Goal: Information Seeking & Learning: Learn about a topic

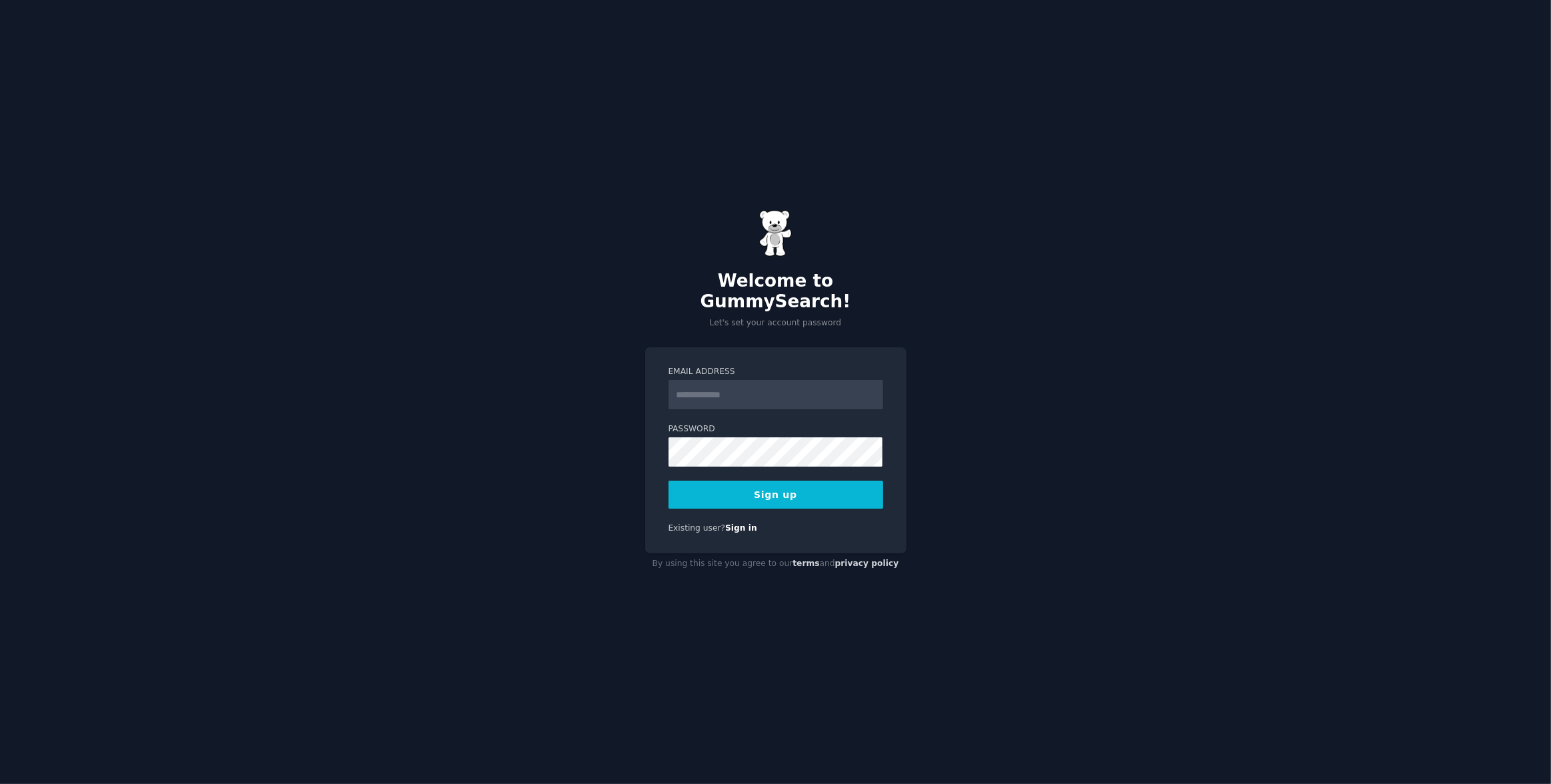
click at [720, 383] on input "Email Address" at bounding box center [776, 394] width 215 height 30
type input "**********"
click at [792, 483] on button "Sign up" at bounding box center [776, 494] width 215 height 28
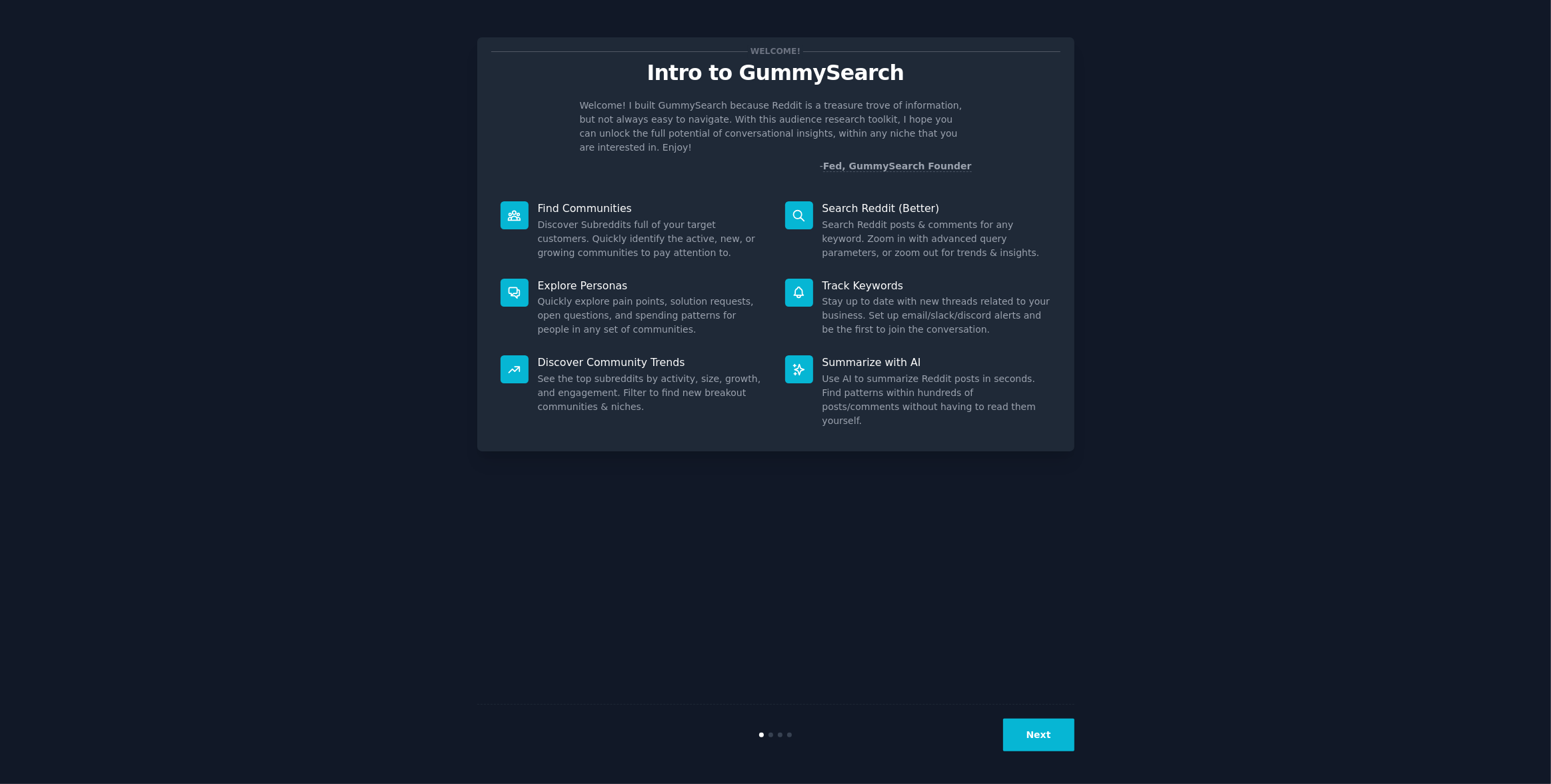
click at [1047, 741] on button "Next" at bounding box center [1039, 734] width 72 height 32
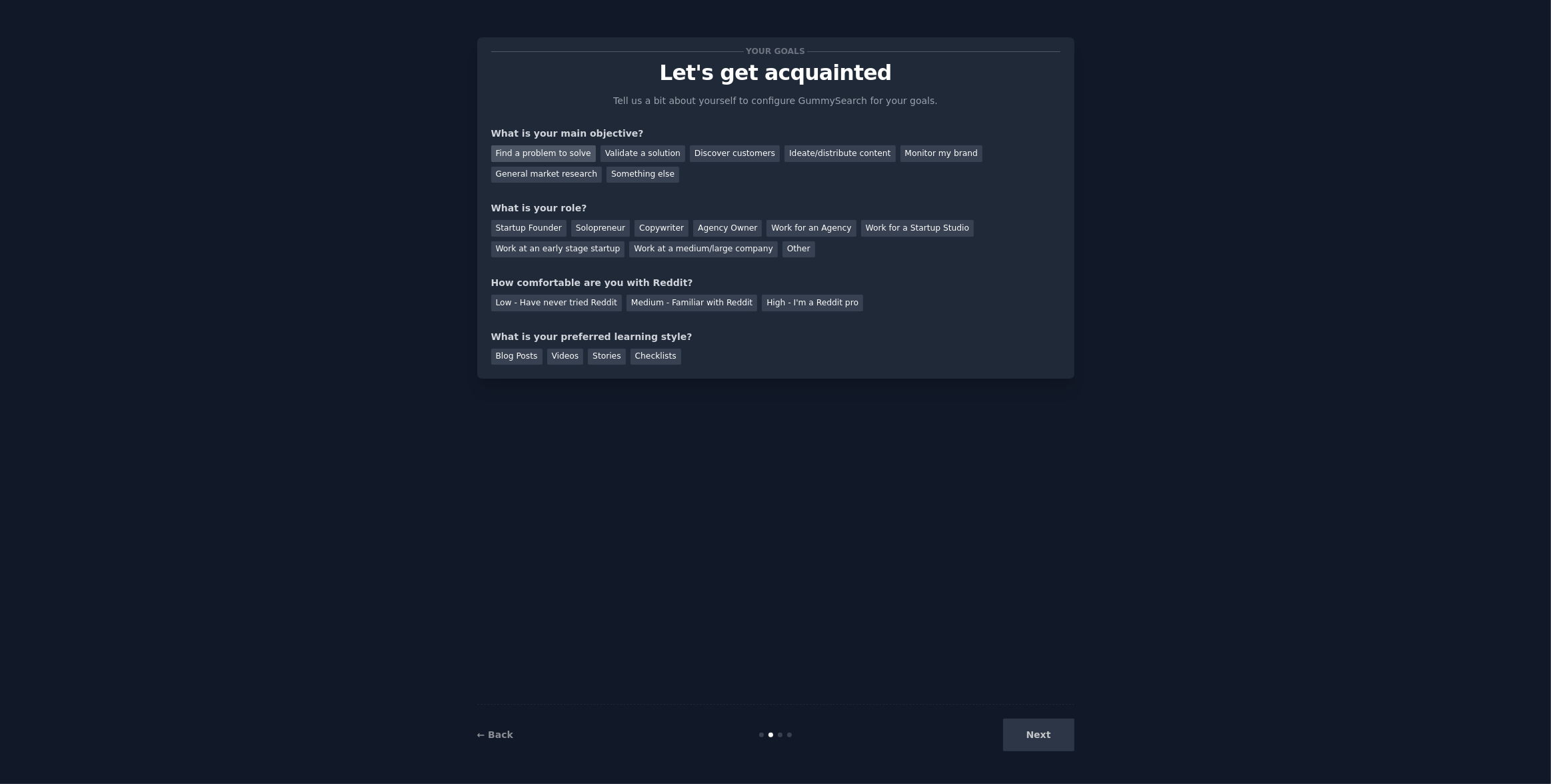
click at [553, 155] on div "Find a problem to solve" at bounding box center [544, 153] width 105 height 17
click at [518, 226] on div "Startup Founder" at bounding box center [529, 229] width 75 height 17
click at [510, 300] on div "Low - Have never tried Reddit" at bounding box center [557, 303] width 131 height 17
click at [1042, 749] on div "Next" at bounding box center [975, 734] width 200 height 32
click at [558, 348] on div "Videos" at bounding box center [565, 357] width 36 height 17
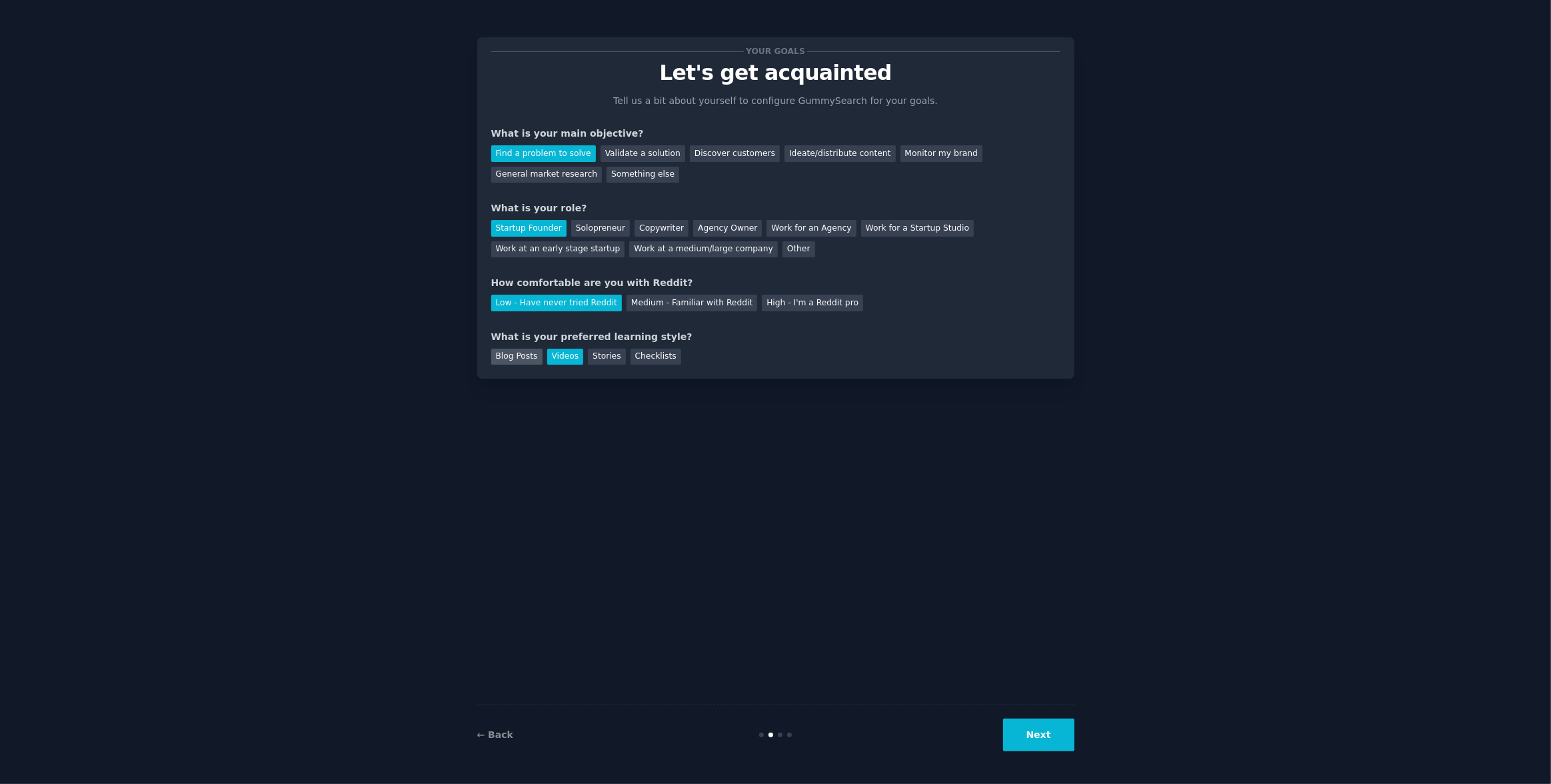
click at [496, 354] on div "Blog Posts" at bounding box center [517, 357] width 52 height 17
click at [607, 363] on div "Stories" at bounding box center [606, 357] width 37 height 17
click at [1043, 732] on button "Next" at bounding box center [1039, 734] width 72 height 32
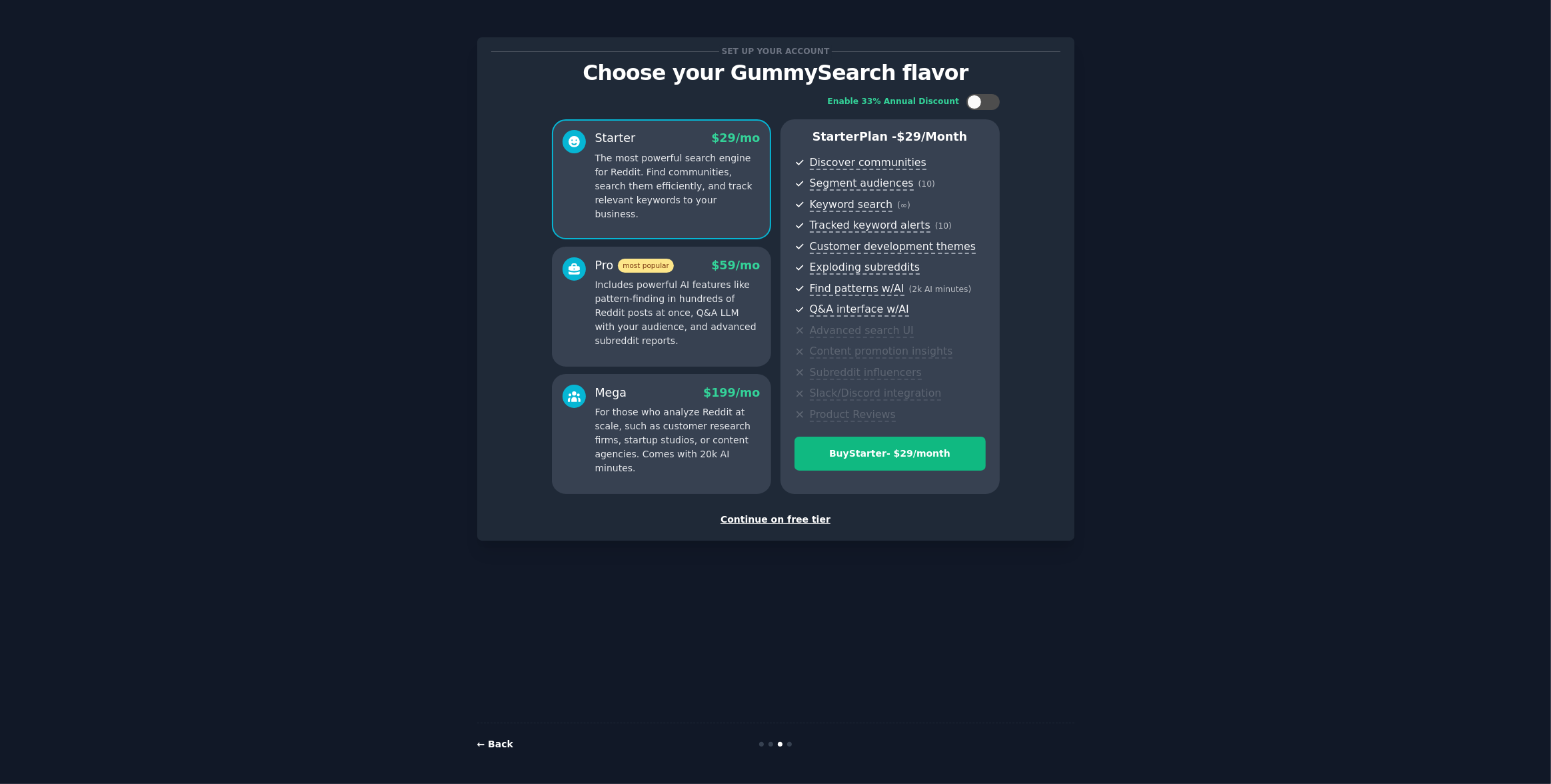
click at [494, 739] on link "← Back" at bounding box center [495, 743] width 36 height 10
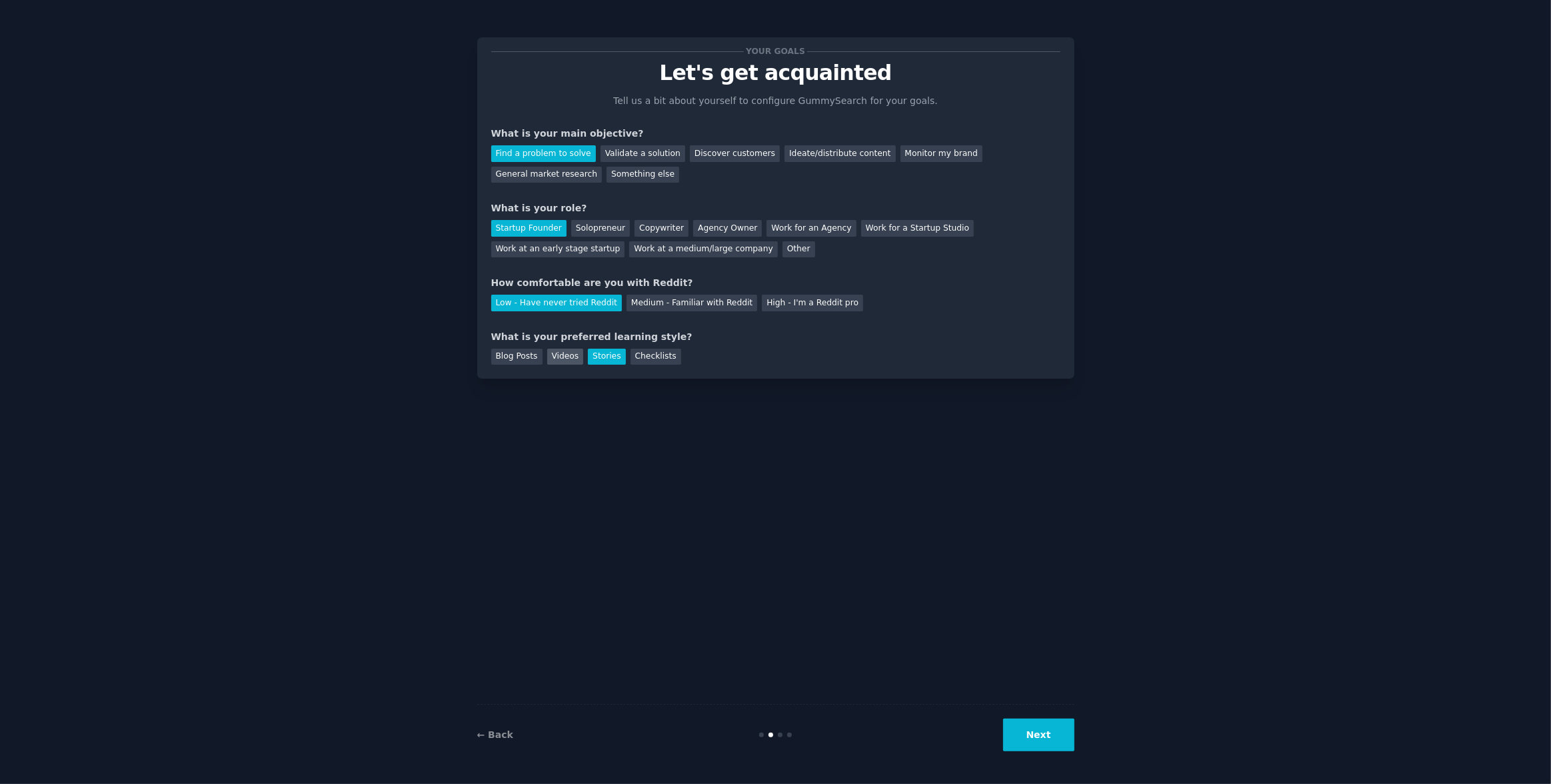
click at [575, 354] on div "Videos" at bounding box center [565, 357] width 36 height 17
click at [1048, 737] on button "Next" at bounding box center [1039, 734] width 72 height 32
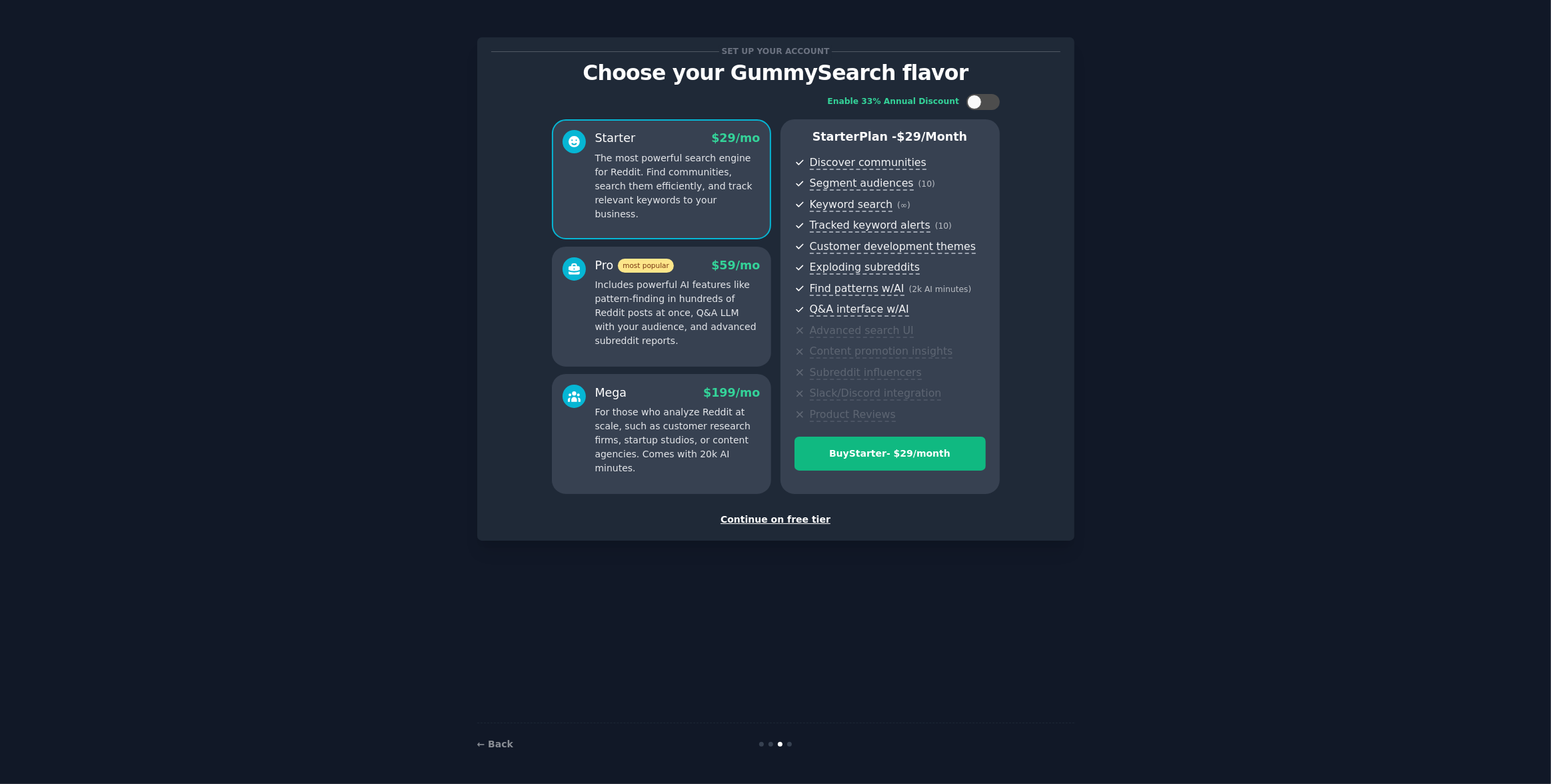
click at [767, 518] on div "Continue on free tier" at bounding box center [776, 520] width 569 height 14
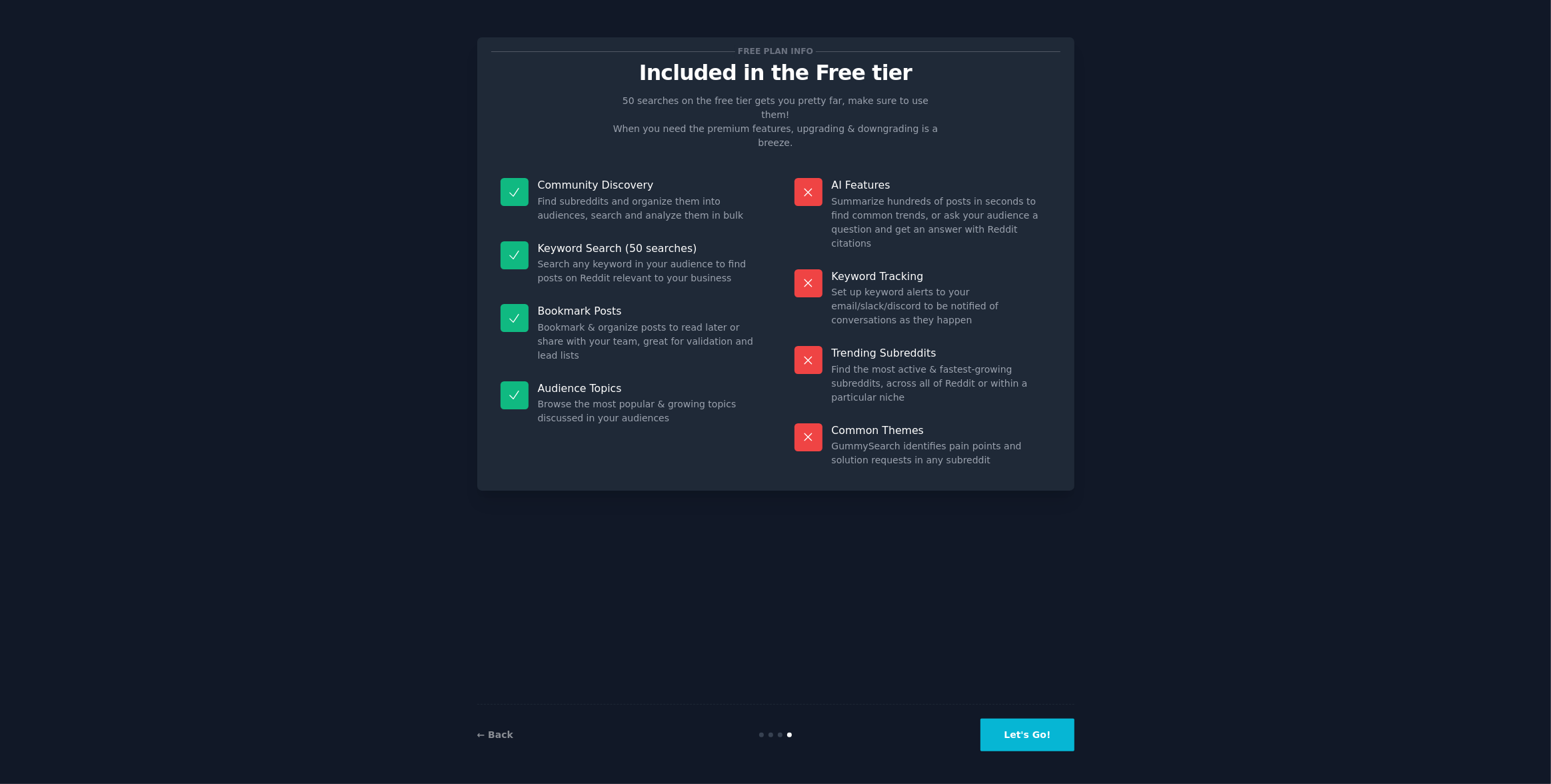
click at [1044, 729] on button "Let's Go!" at bounding box center [1027, 734] width 94 height 32
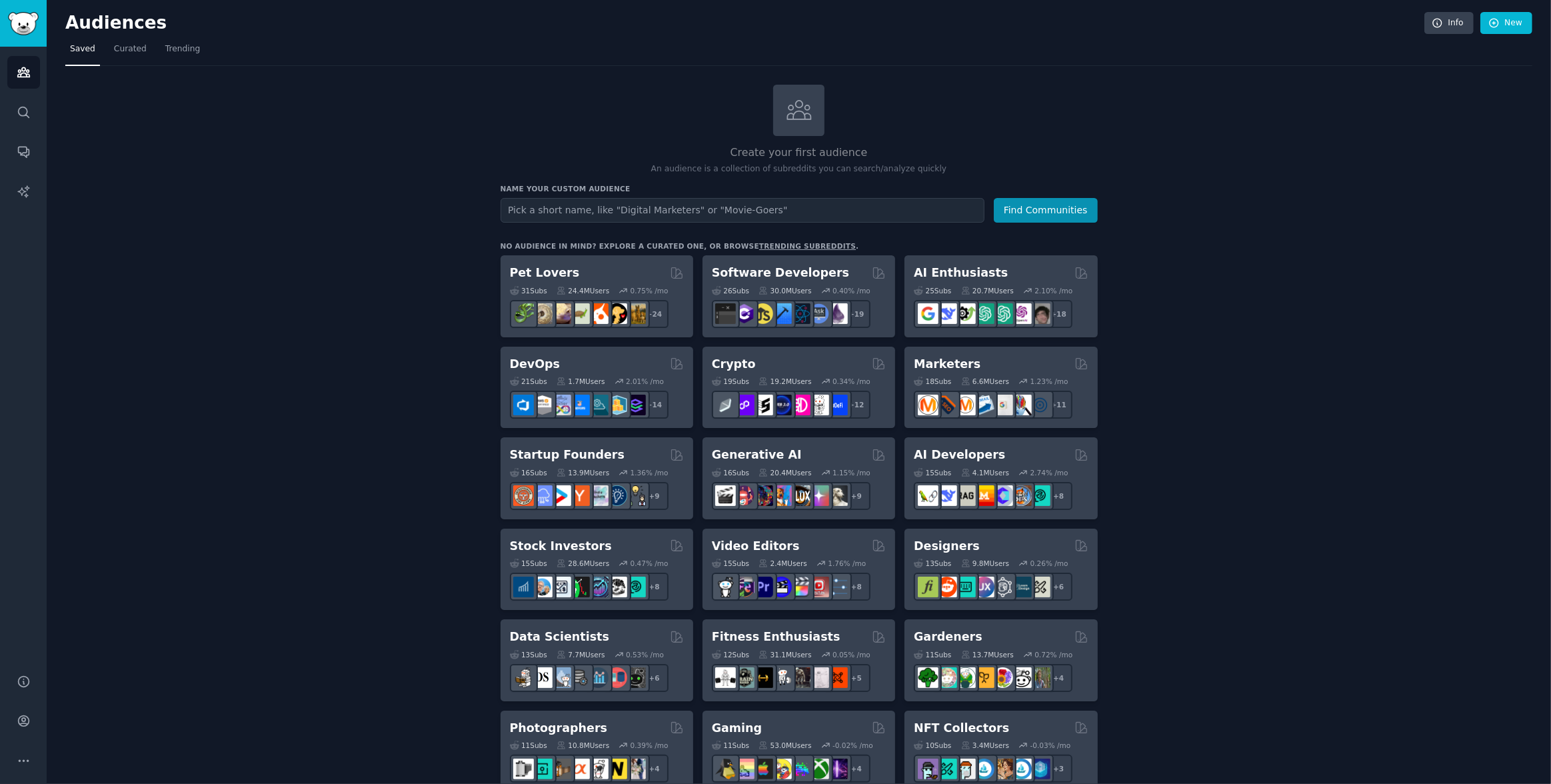
click at [670, 215] on input "text" at bounding box center [742, 211] width 484 height 25
click at [735, 208] on input "text" at bounding box center [742, 211] width 484 height 25
type input "C"
click at [610, 207] on input "text" at bounding box center [742, 211] width 484 height 25
click at [539, 450] on h2 "Startup Founders" at bounding box center [567, 455] width 115 height 17
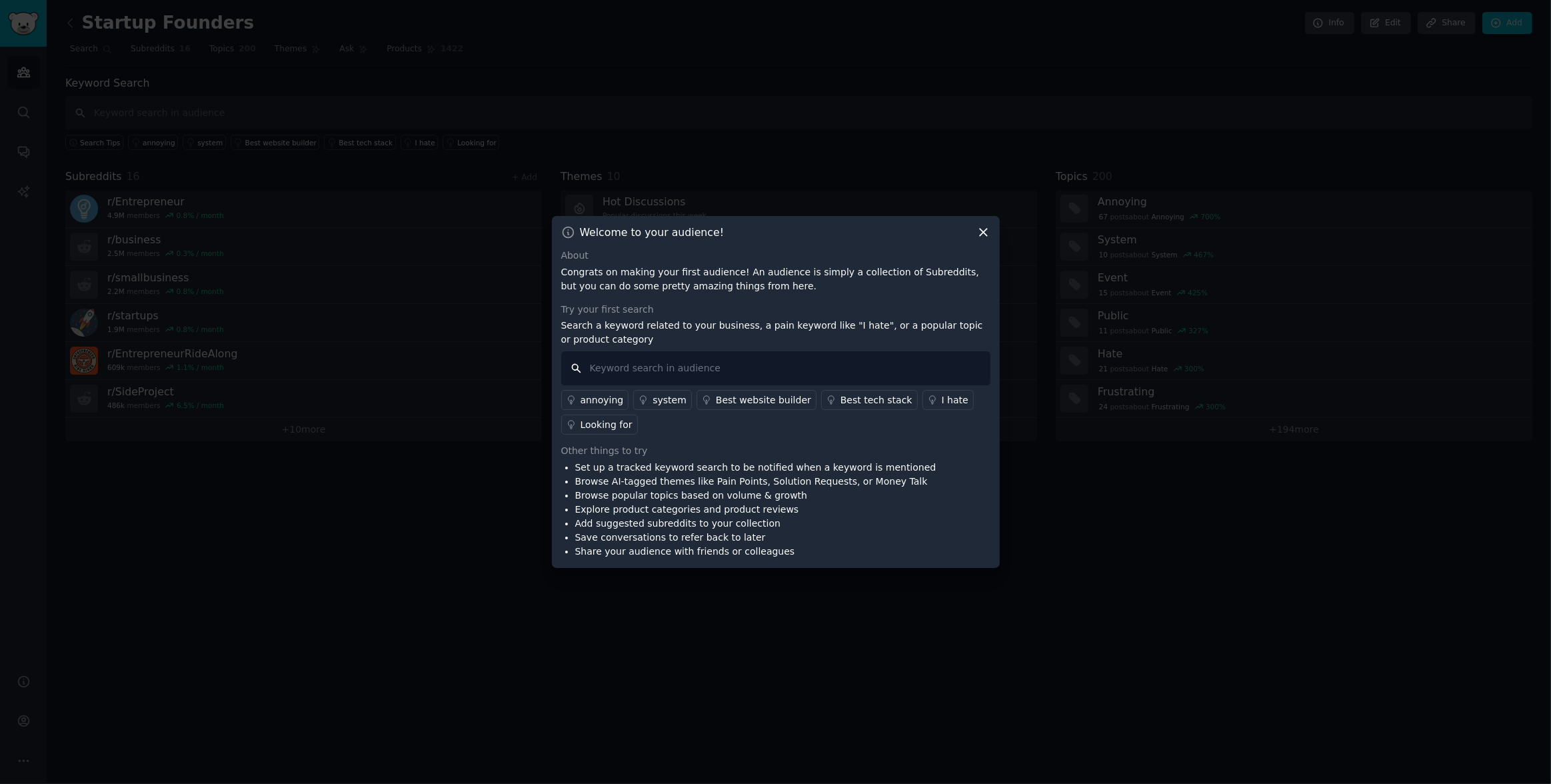
click at [640, 368] on input "text" at bounding box center [776, 368] width 430 height 34
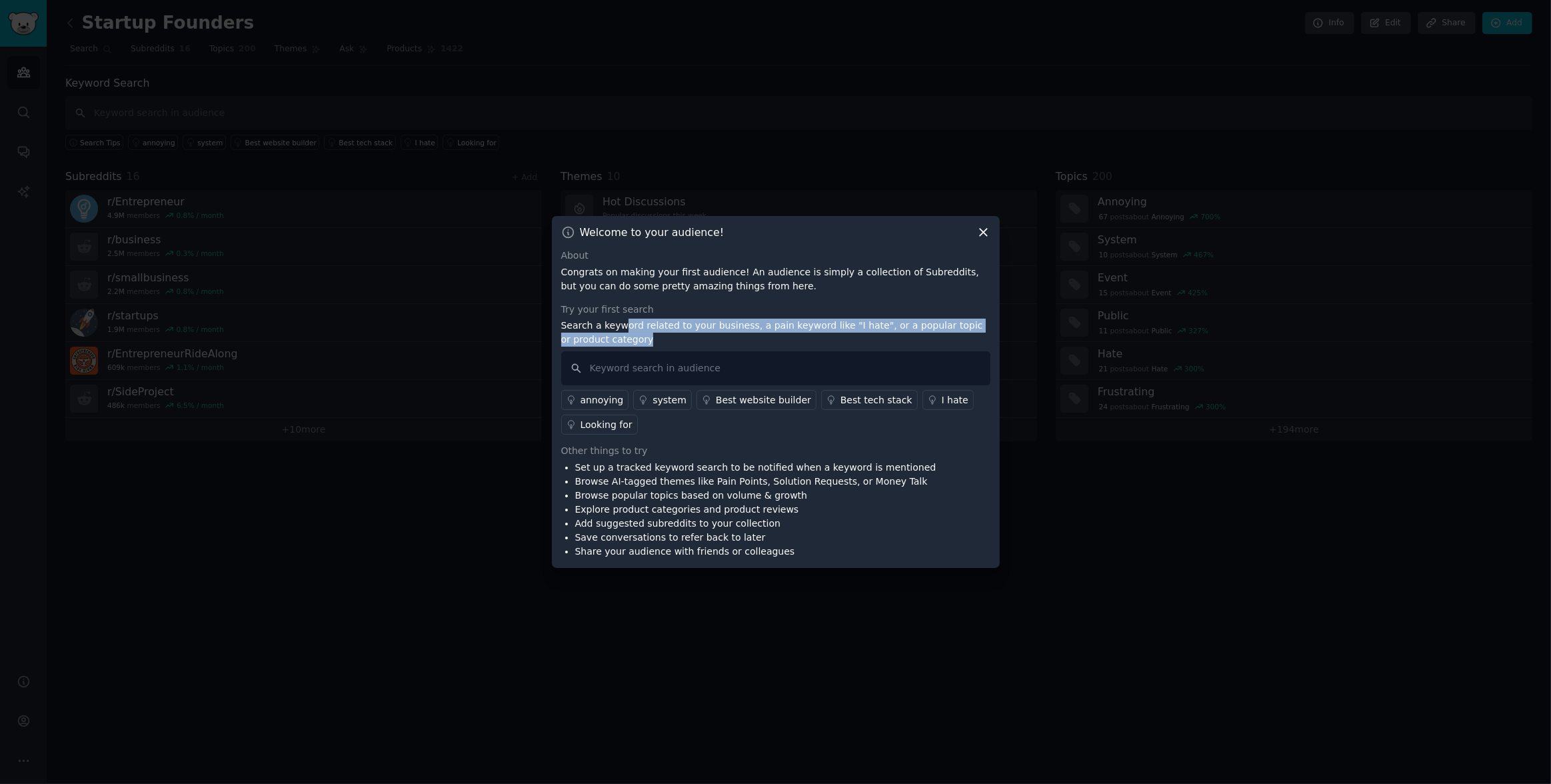
drag, startPoint x: 625, startPoint y: 329, endPoint x: 863, endPoint y: 355, distance: 239.4
click at [863, 355] on div "Try your first search Search a keyword related to your business, a pain keyword…" at bounding box center [776, 369] width 430 height 133
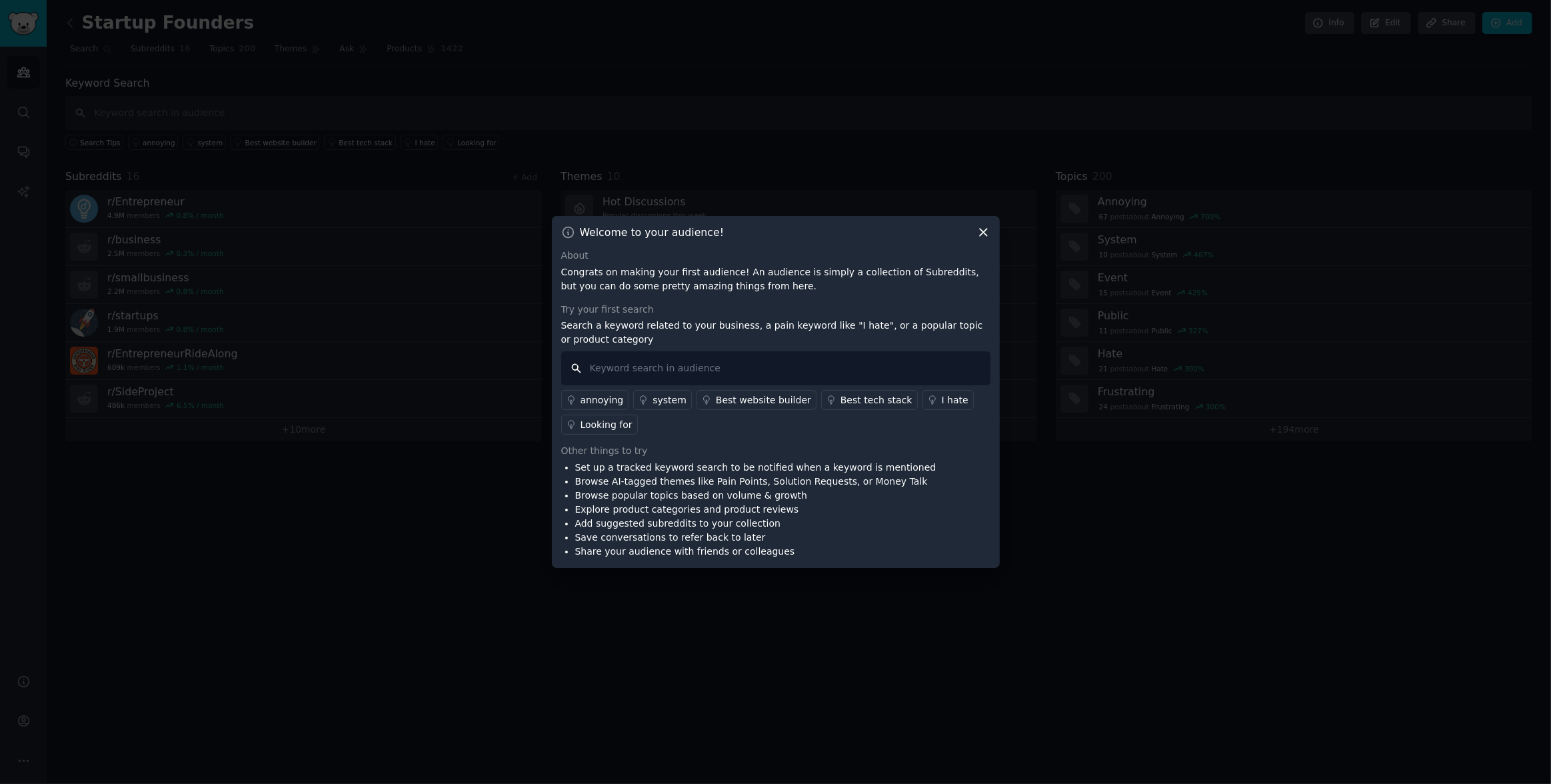
click at [717, 354] on input "text" at bounding box center [776, 368] width 430 height 34
drag, startPoint x: 775, startPoint y: 324, endPoint x: 926, endPoint y: 335, distance: 151.4
click at [926, 334] on p "Search a keyword related to your business, a pain keyword like "I hate", or a p…" at bounding box center [776, 332] width 430 height 28
click at [903, 345] on p "Search a keyword related to your business, a pain keyword like "I hate", or a p…" at bounding box center [776, 332] width 430 height 28
drag, startPoint x: 873, startPoint y: 326, endPoint x: 981, endPoint y: 335, distance: 108.4
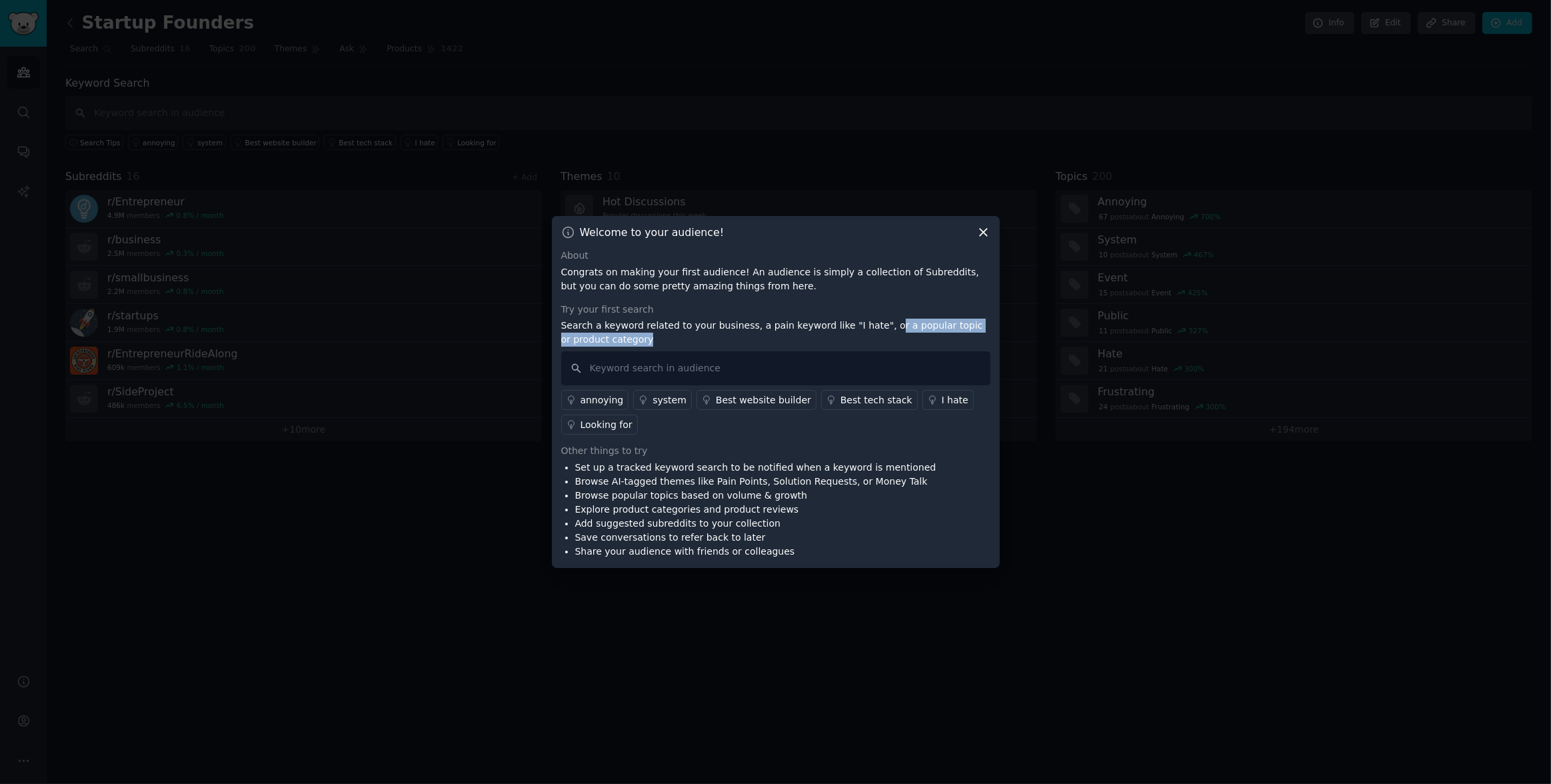
click at [981, 335] on p "Search a keyword related to your business, a pain keyword like "I hate", or a p…" at bounding box center [776, 332] width 430 height 28
click at [631, 509] on li "Explore product categories and product reviews" at bounding box center [756, 509] width 361 height 14
drag, startPoint x: 598, startPoint y: 464, endPoint x: 864, endPoint y: 460, distance: 266.0
click at [864, 460] on li "Set up a tracked keyword search to be notified when a keyword is mentioned" at bounding box center [756, 467] width 361 height 14
click at [978, 236] on icon at bounding box center [984, 232] width 14 height 14
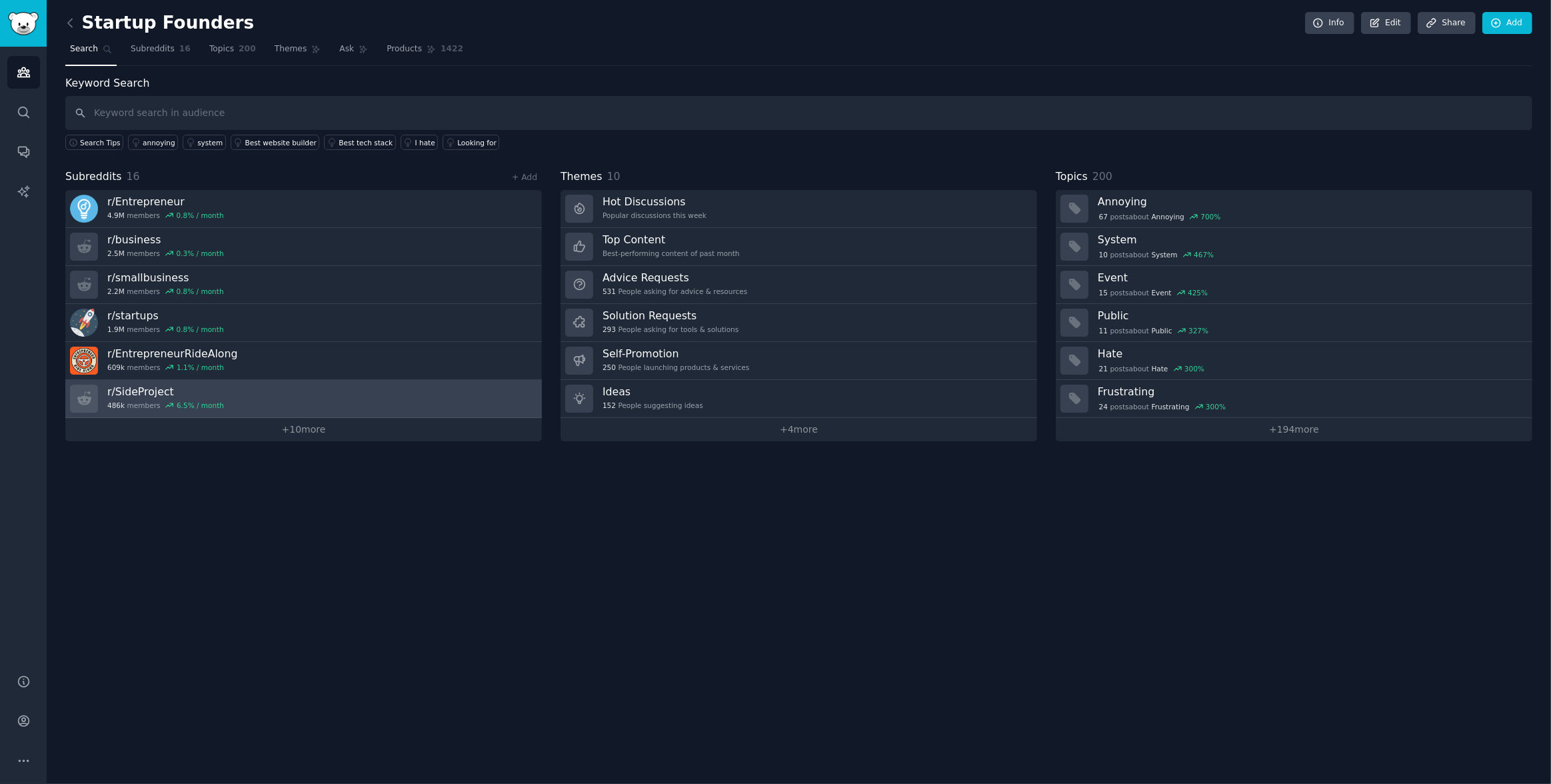
click at [251, 394] on link "r/ SideProject 486k members 6.5 % / month" at bounding box center [304, 399] width 476 height 38
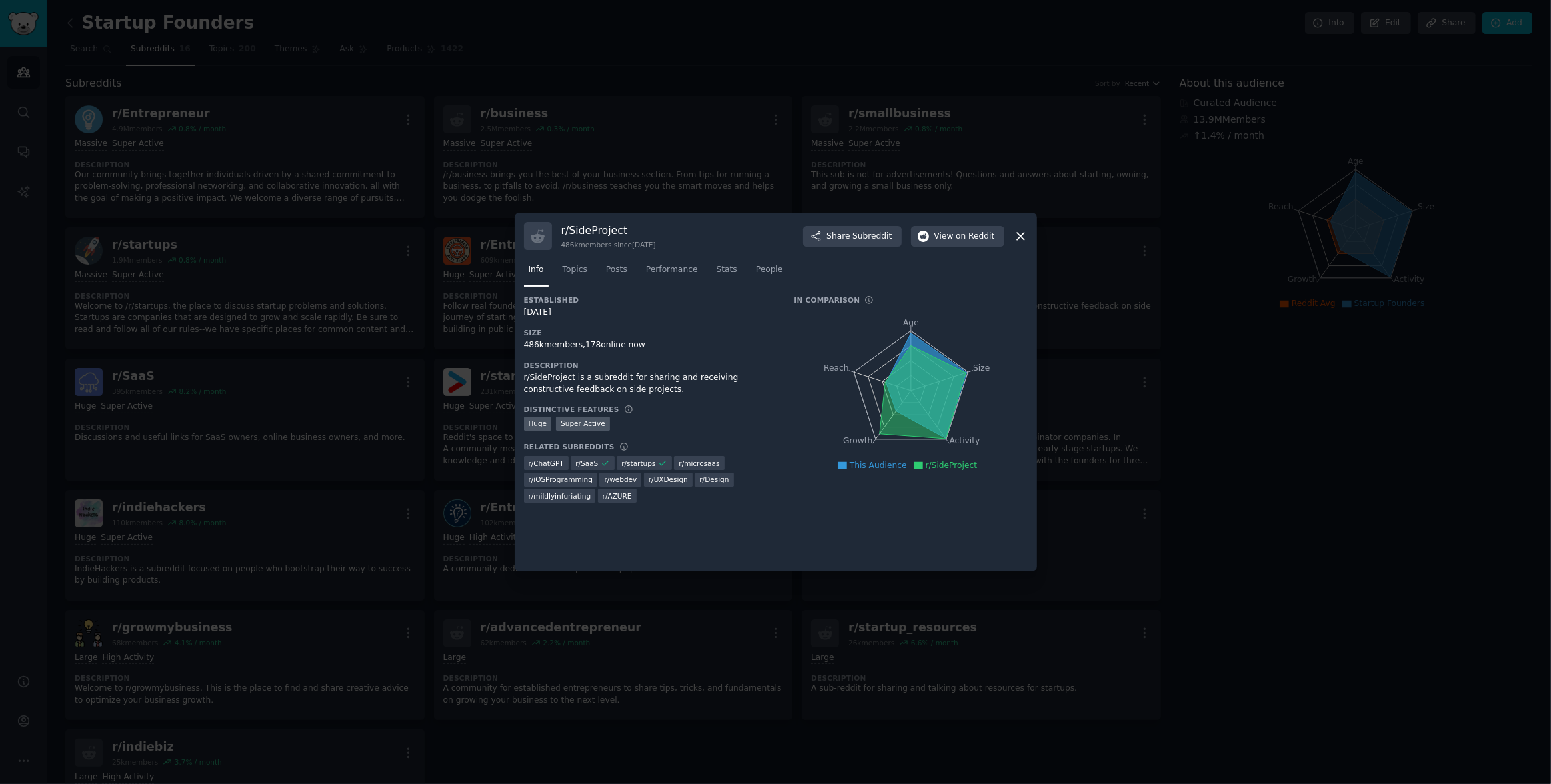
click at [1022, 235] on icon at bounding box center [1021, 236] width 8 height 8
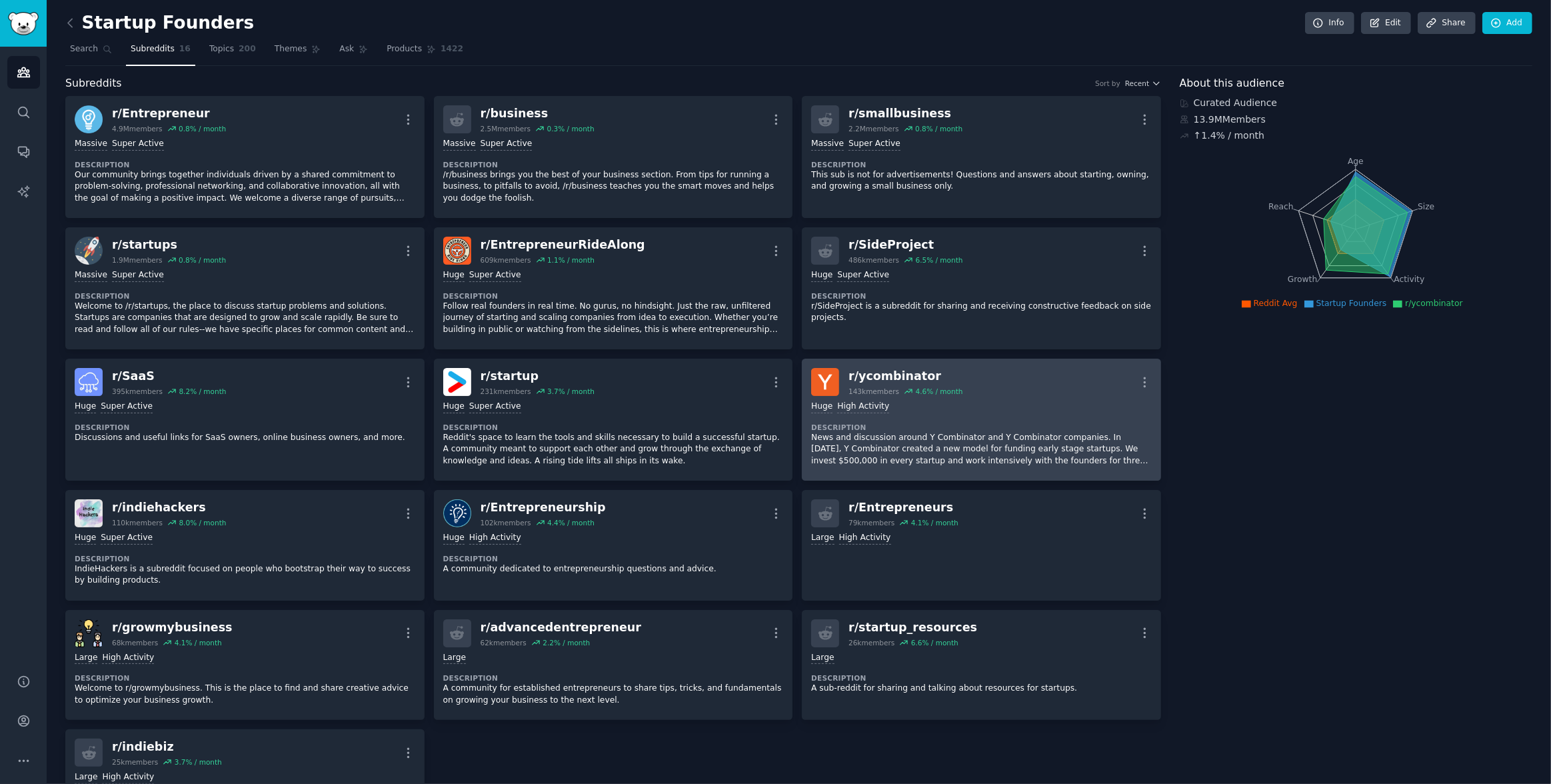
click at [1022, 390] on div "r/ ycombinator 143k members 4.6 % / month More" at bounding box center [981, 381] width 341 height 28
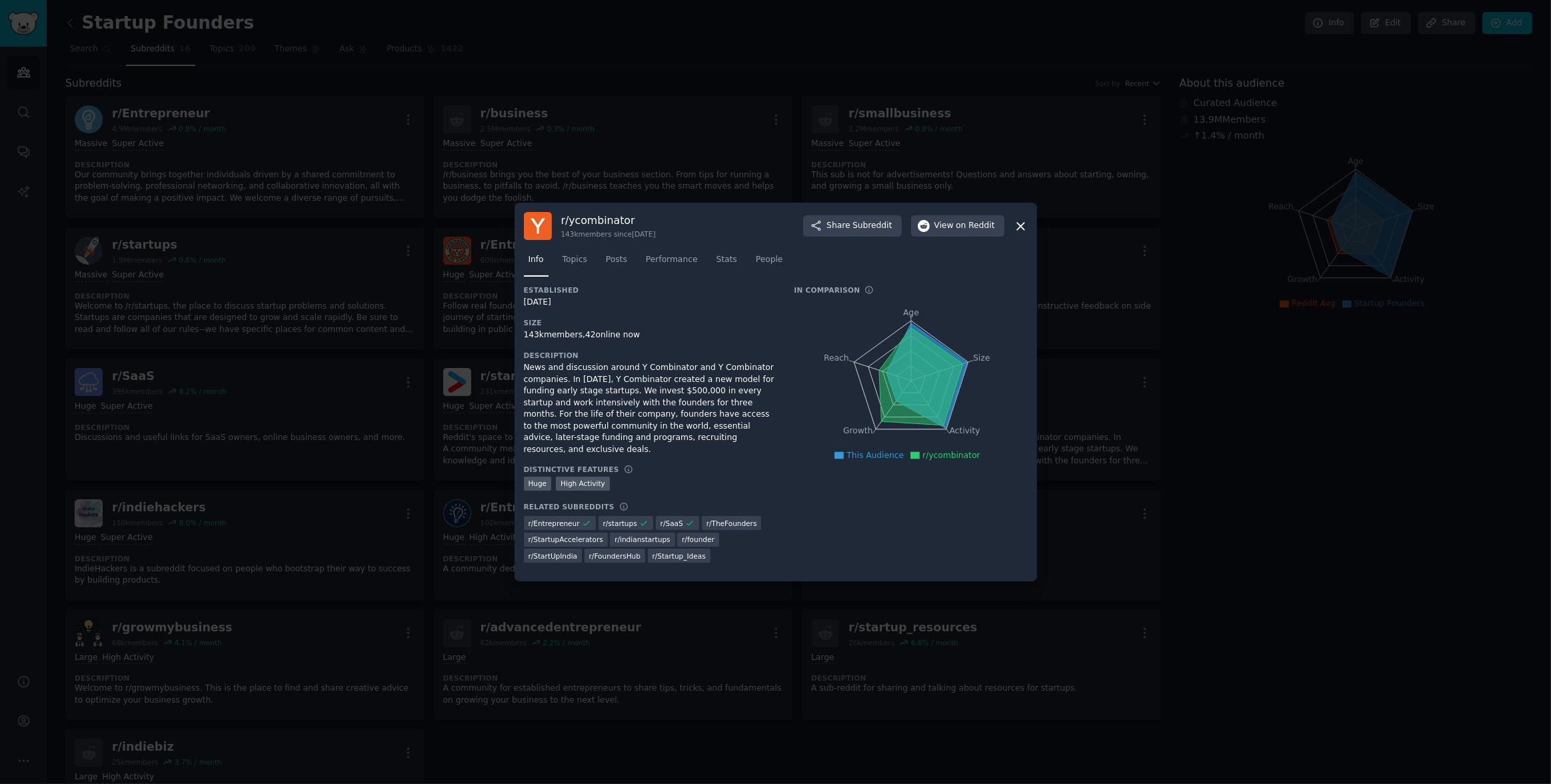
click at [1005, 305] on icon "Age Size Activity Growth Reach" at bounding box center [911, 381] width 233 height 168
click at [949, 224] on button "View on Reddit" at bounding box center [958, 226] width 94 height 21
